Goal: Task Accomplishment & Management: Use online tool/utility

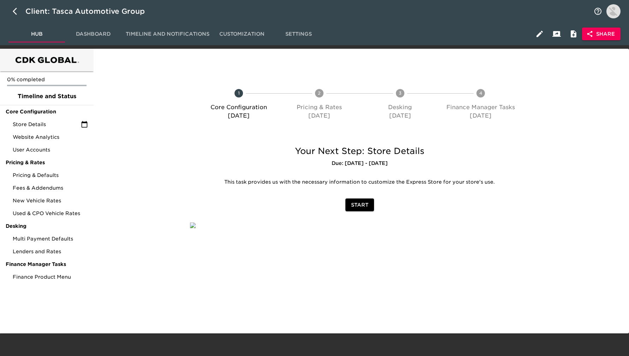
drag, startPoint x: 595, startPoint y: 136, endPoint x: 565, endPoint y: 104, distance: 44.5
click at [594, 135] on div at bounding box center [581, 105] width 88 height 65
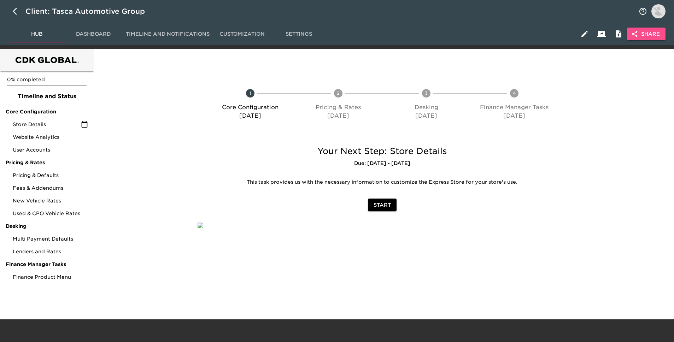
click at [629, 38] on button "Share" at bounding box center [646, 34] width 39 height 13
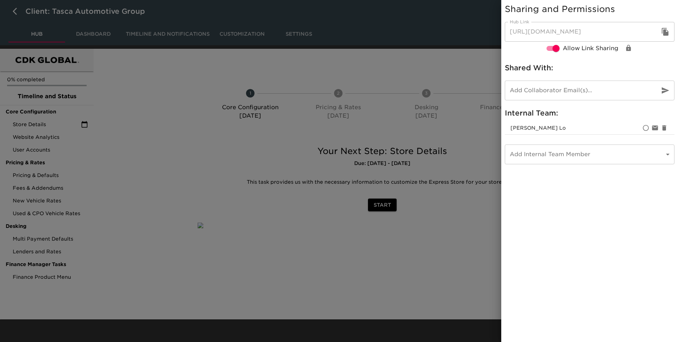
click at [100, 127] on div at bounding box center [339, 171] width 678 height 342
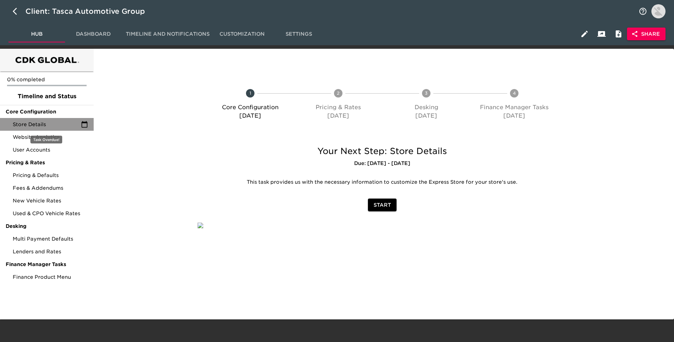
click at [58, 122] on span "Store Details" at bounding box center [47, 124] width 68 height 7
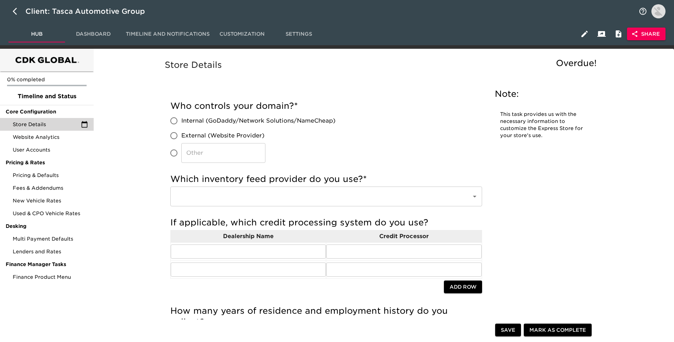
click at [629, 36] on span "Share" at bounding box center [645, 34] width 27 height 9
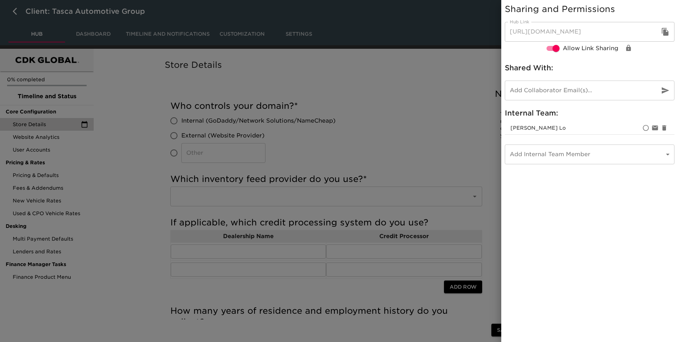
click at [629, 35] on button "button" at bounding box center [664, 31] width 17 height 17
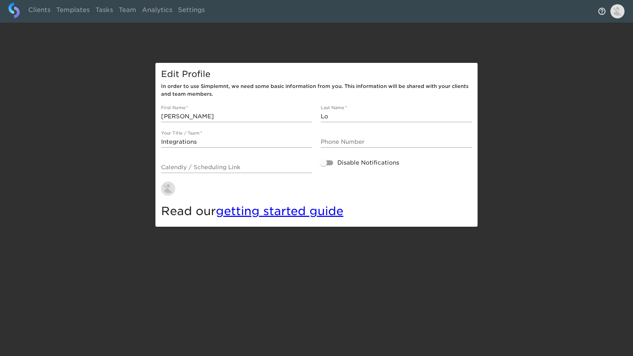
click at [40, 0] on div "Clients Templates Tasks Team Analytics Settings" at bounding box center [316, 11] width 633 height 23
click at [40, 12] on link "Clients" at bounding box center [39, 10] width 28 height 17
select select "10"
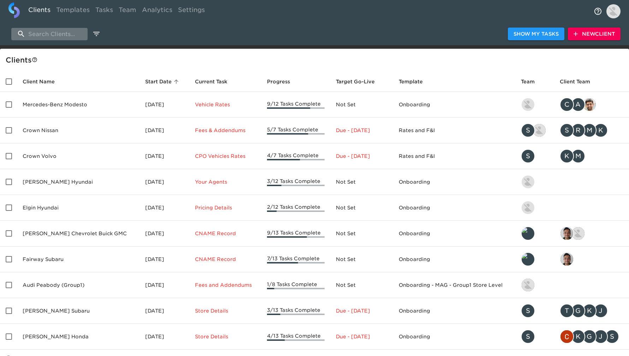
click at [59, 35] on input "search" at bounding box center [49, 34] width 76 height 12
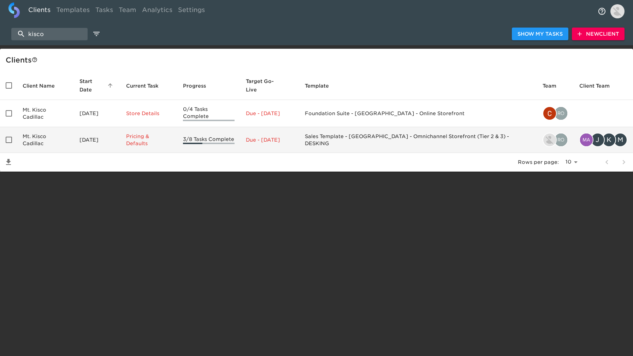
type input "kisco"
click at [67, 127] on td "Mt. Kisco Cadillac" at bounding box center [45, 140] width 57 height 26
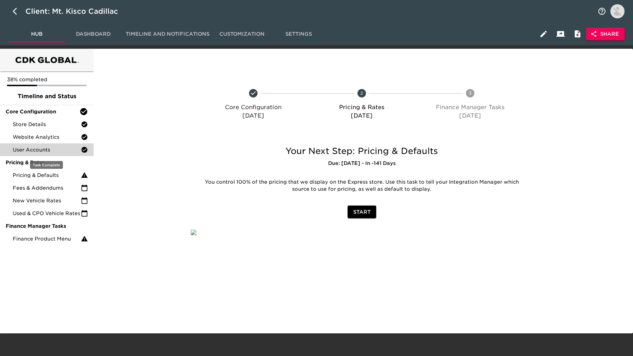
click at [42, 150] on span "User Accounts" at bounding box center [47, 149] width 68 height 7
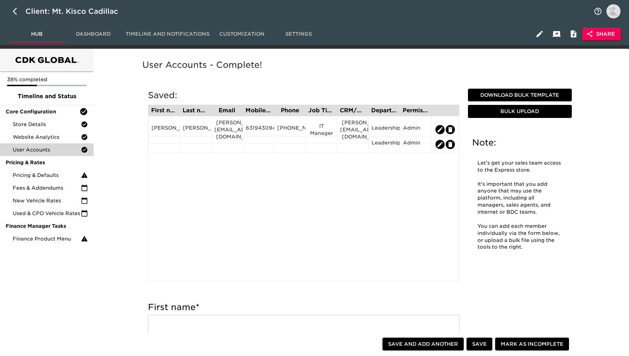
click at [607, 37] on span "Share" at bounding box center [601, 34] width 27 height 9
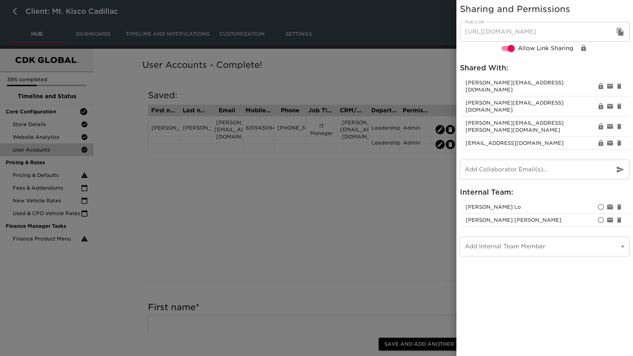
click at [626, 37] on button "button" at bounding box center [620, 31] width 17 height 17
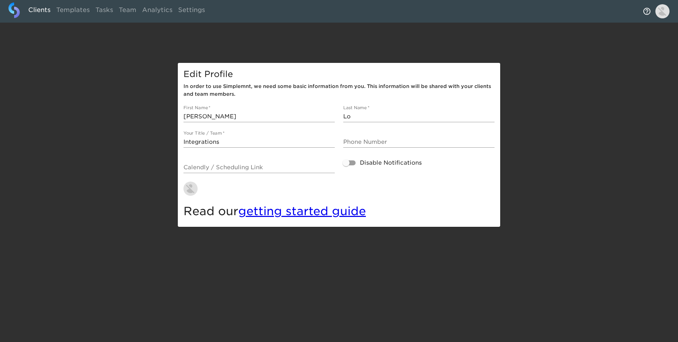
click at [40, 11] on link "Clients" at bounding box center [39, 10] width 28 height 17
select select "10"
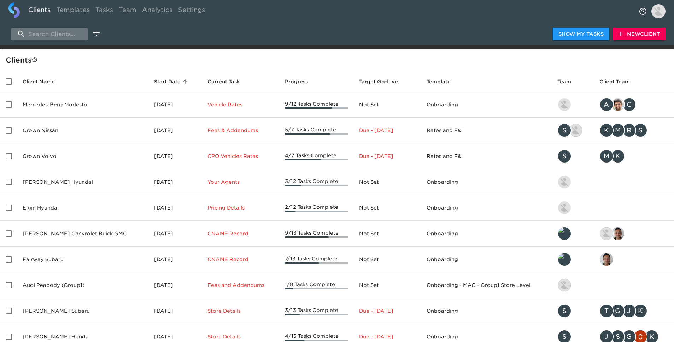
click at [44, 37] on input "search" at bounding box center [49, 34] width 76 height 12
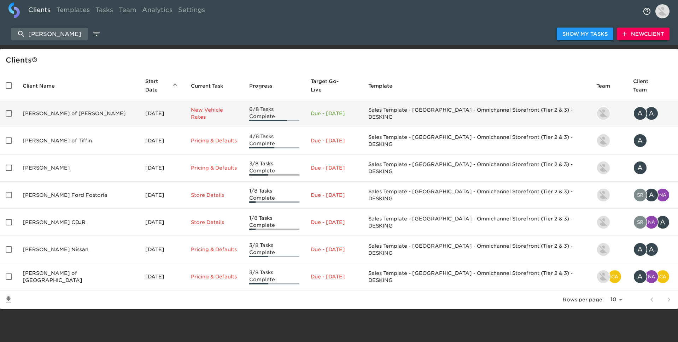
type input "reineke"
click at [92, 106] on td "Reineke Ford of Findlay" at bounding box center [78, 113] width 123 height 27
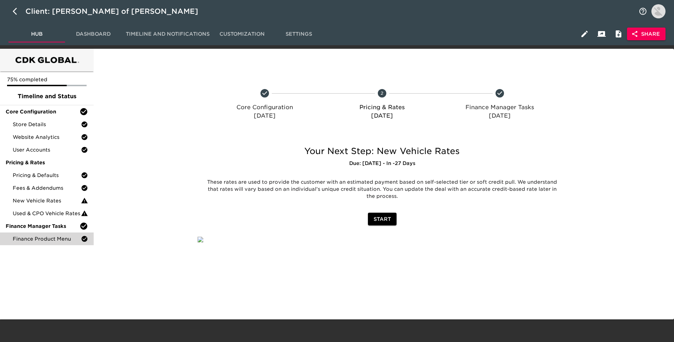
click at [46, 239] on span "Finance Product Menu" at bounding box center [47, 238] width 68 height 7
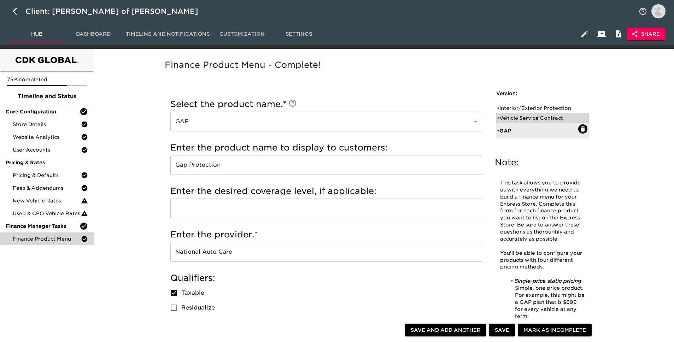
click at [522, 118] on div "• Vehicle Service Contract" at bounding box center [537, 117] width 81 height 7
type input "Vehicle Service Contract"
type input "TotalCare"
type input "EasyCare"
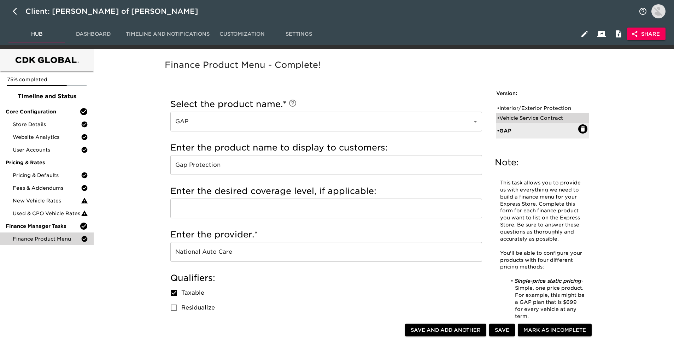
checkbox input "true"
radio input "true"
checkbox input "true"
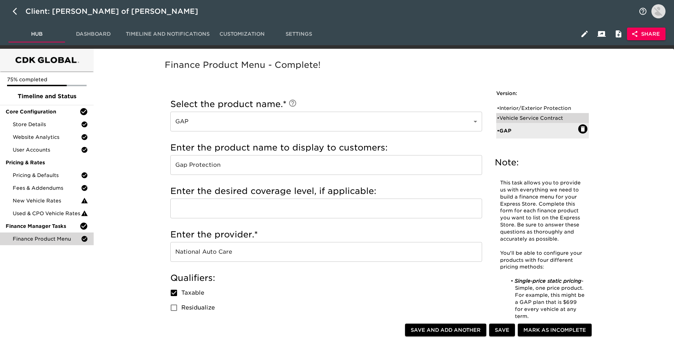
checkbox input "true"
radio input "false"
radio input "true"
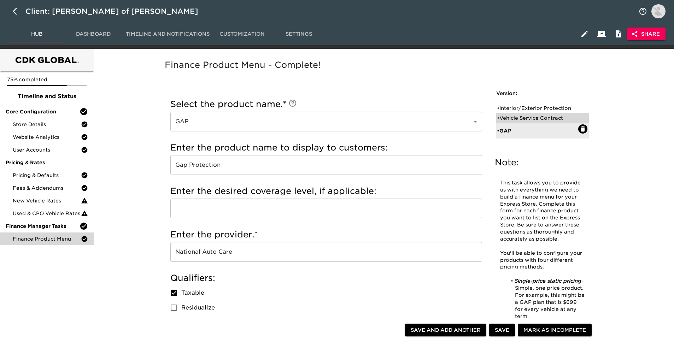
type input "020188"
radio input "true"
type input "2500"
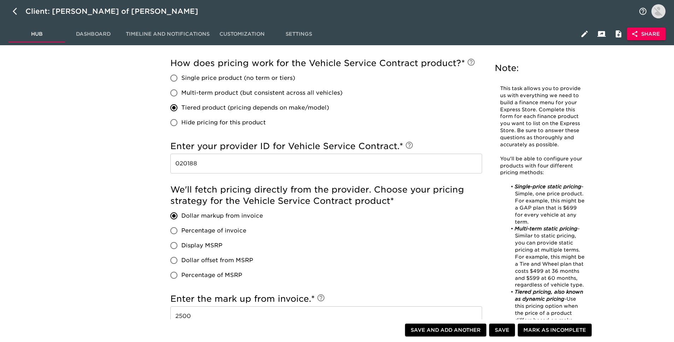
scroll to position [476, 0]
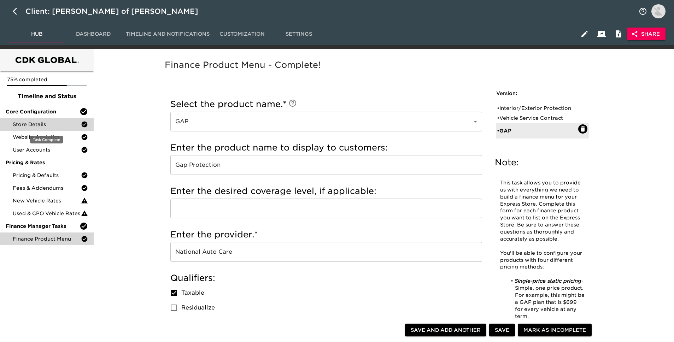
click at [40, 124] on span "Store Details" at bounding box center [47, 124] width 68 height 7
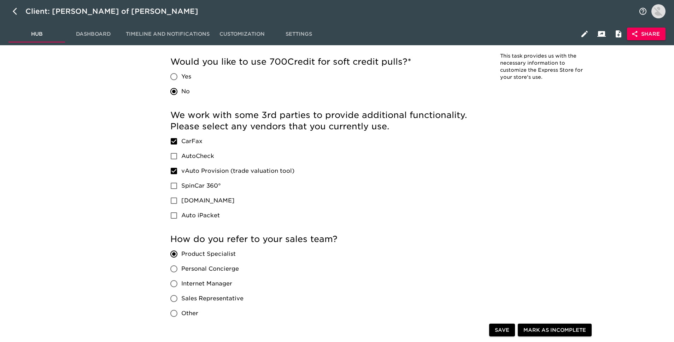
scroll to position [1130, 0]
